Goal: Find specific page/section

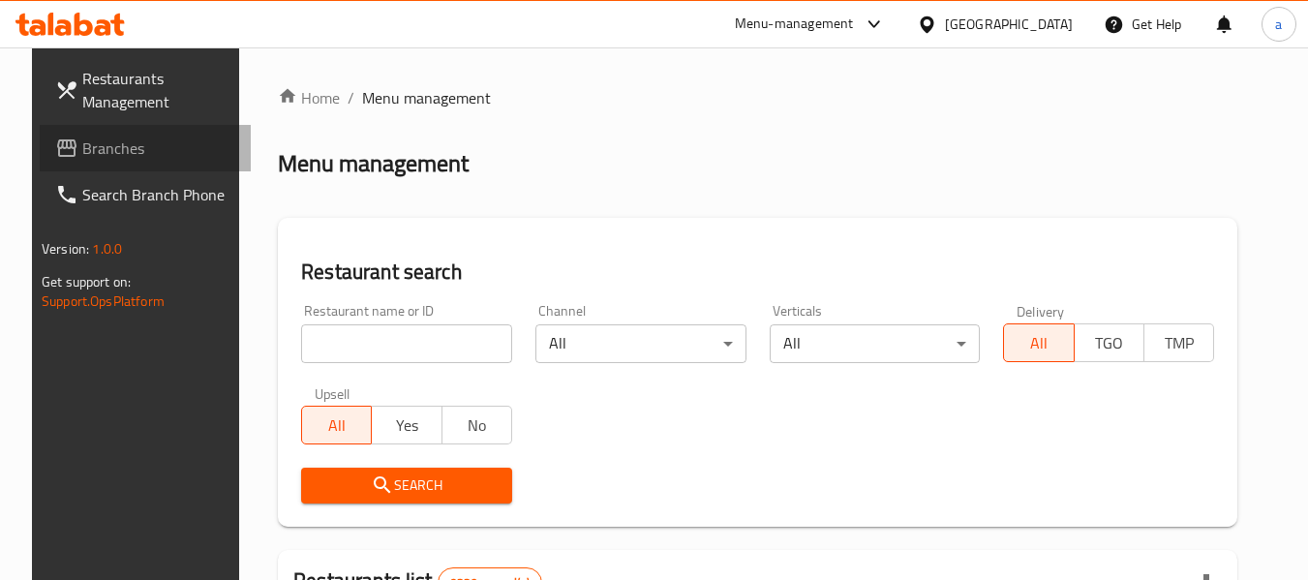
click at [91, 150] on span "Branches" at bounding box center [158, 147] width 153 height 23
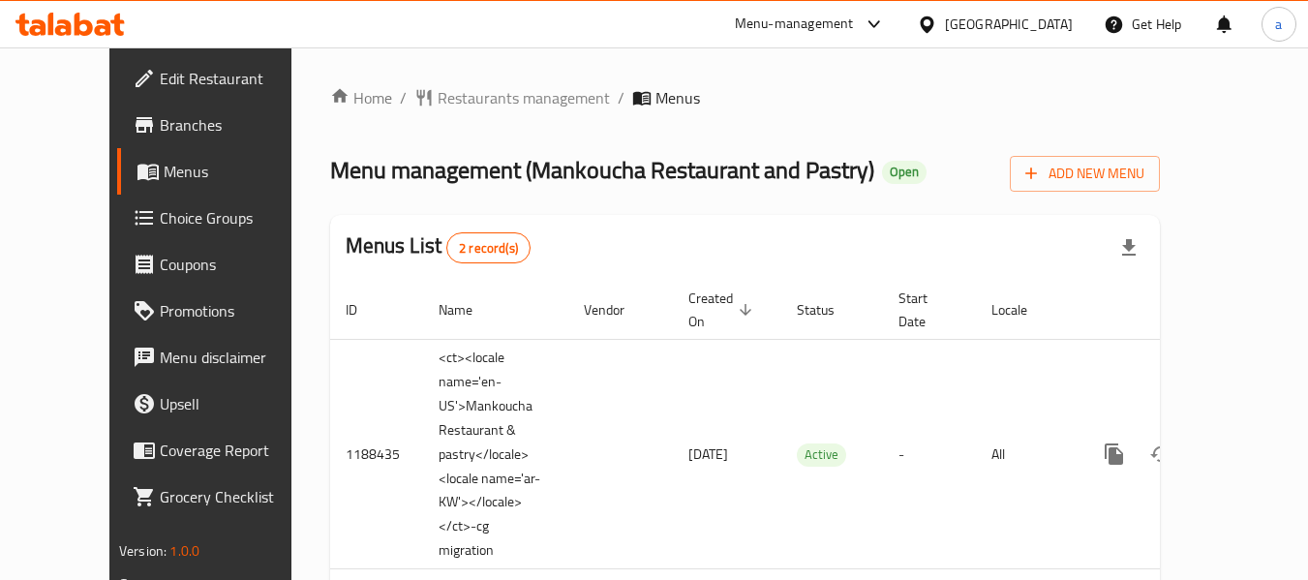
click at [474, 125] on div "Home / Restaurants management / Menus Menu management ( Mankoucha Restaurant an…" at bounding box center [745, 438] width 830 height 705
click at [469, 100] on span "Restaurants management" at bounding box center [524, 97] width 172 height 23
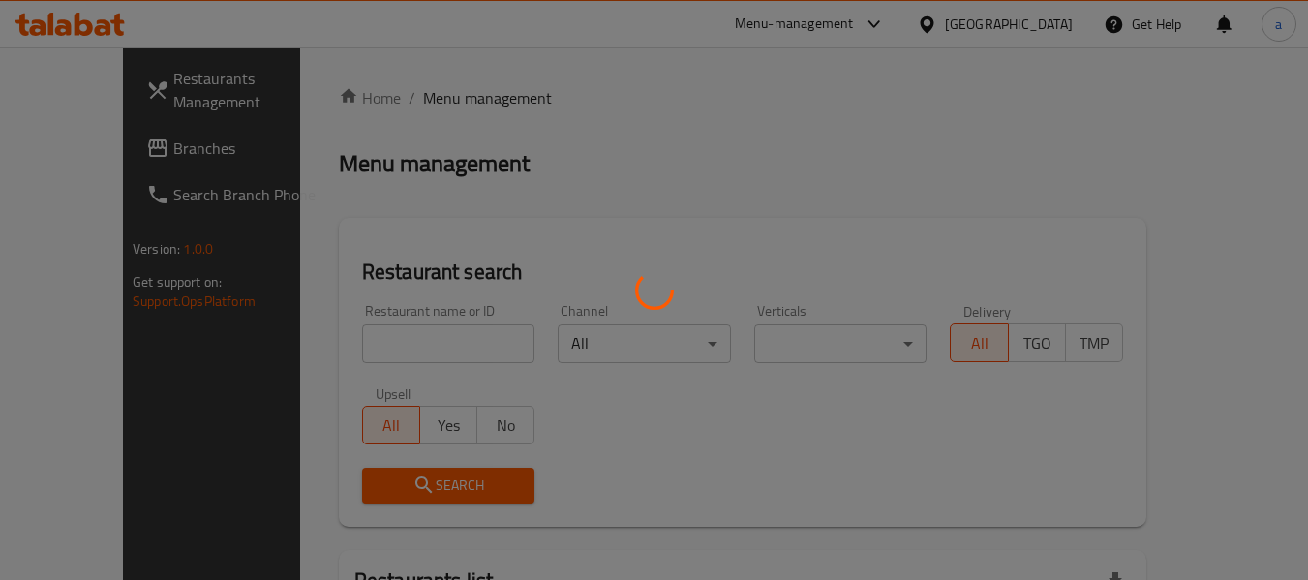
click at [349, 359] on div at bounding box center [654, 290] width 1308 height 580
click at [373, 343] on div at bounding box center [654, 290] width 1308 height 580
click at [377, 342] on div at bounding box center [654, 290] width 1308 height 580
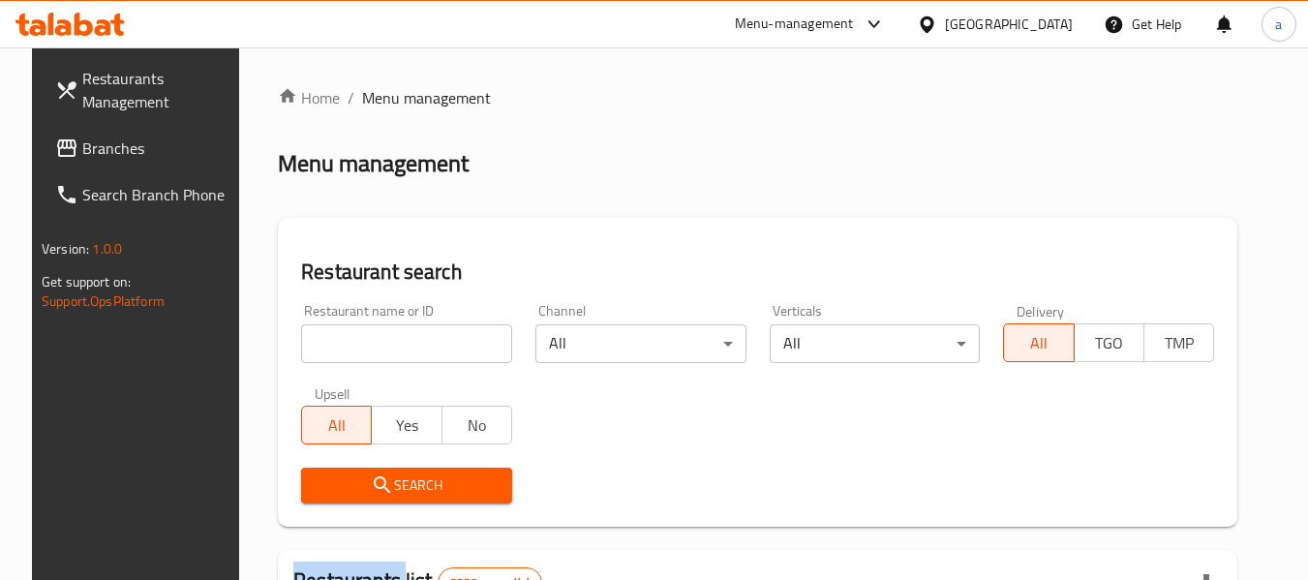
click at [378, 334] on input "search" at bounding box center [406, 343] width 211 height 39
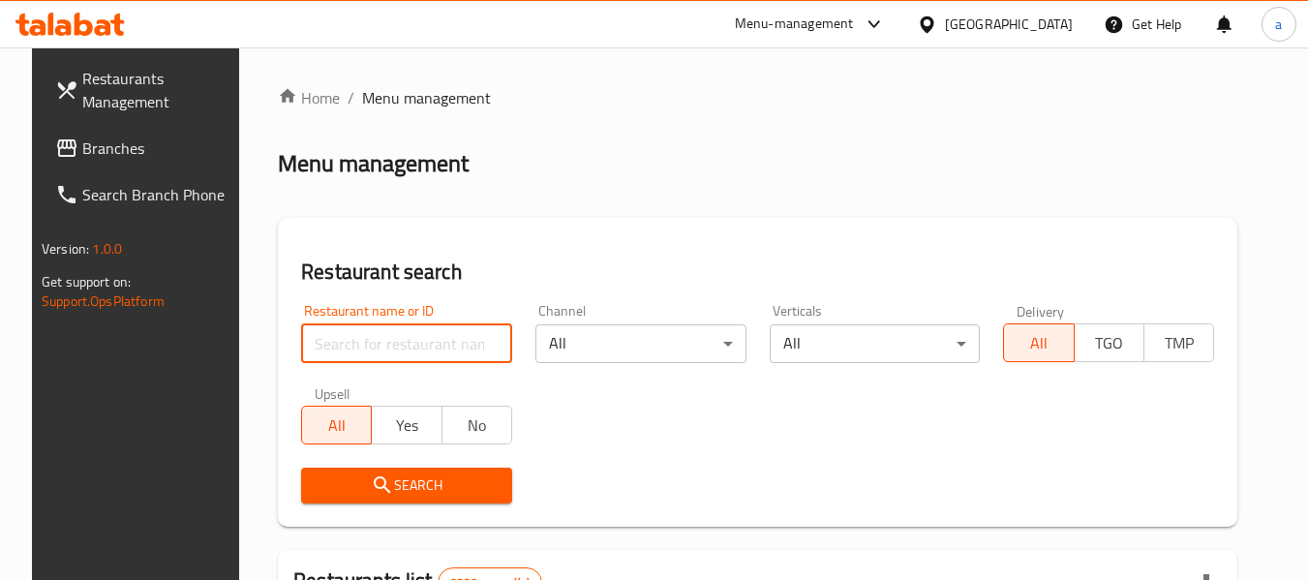
paste input "17201"
type input "17201"
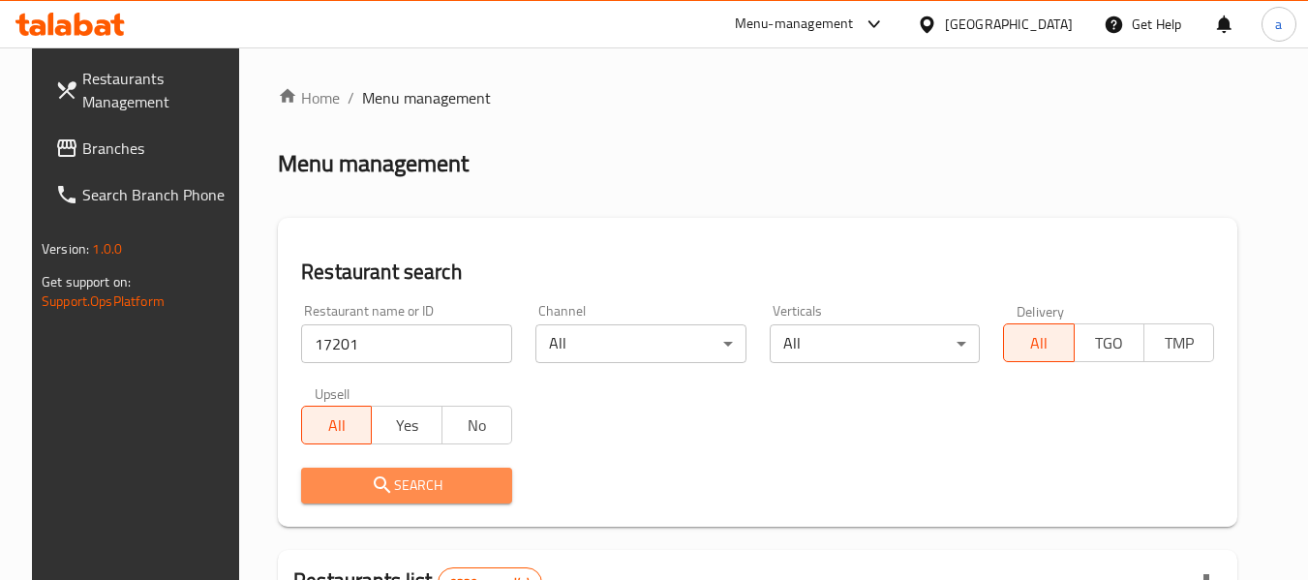
click at [394, 475] on span "Search" at bounding box center [407, 485] width 180 height 24
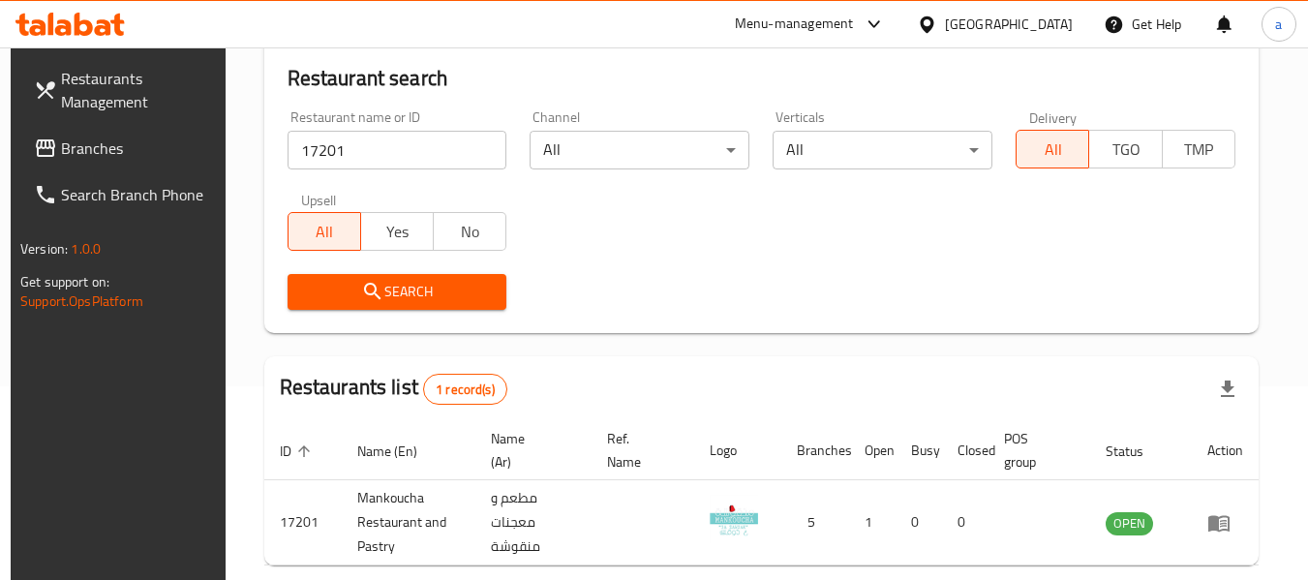
scroll to position [284, 0]
